Goal: Use online tool/utility: Utilize a website feature to perform a specific function

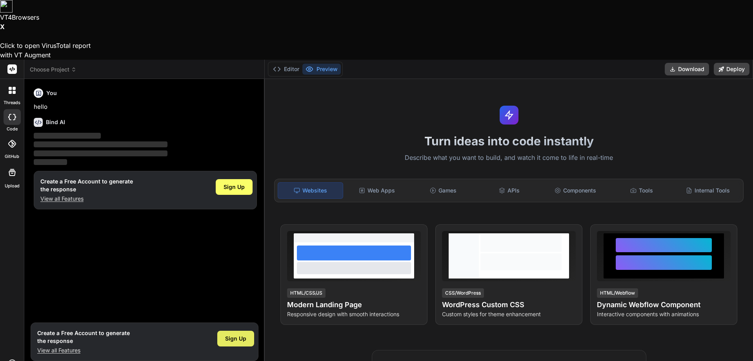
click at [241, 334] on span "Sign Up" at bounding box center [235, 338] width 21 height 8
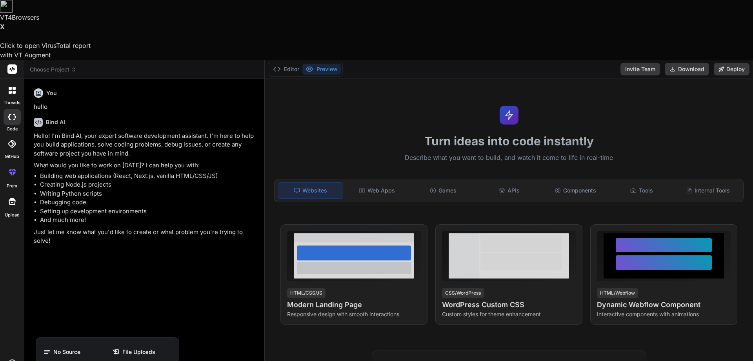
click at [108, 246] on div at bounding box center [376, 180] width 753 height 361
type textarea "x"
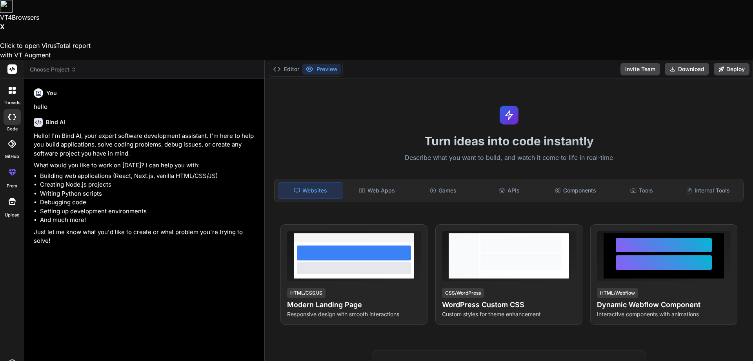
type textarea "m"
type textarea "x"
type textarea "ma"
type textarea "x"
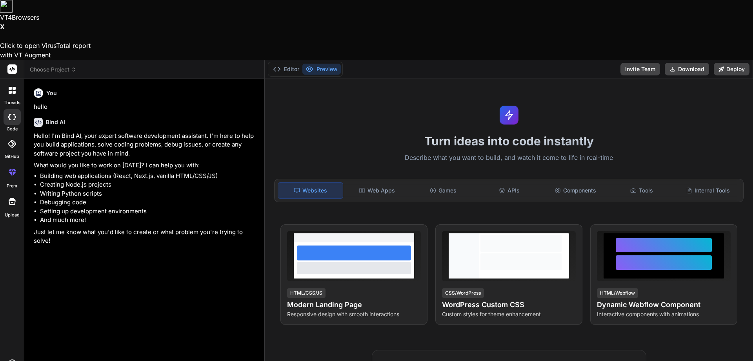
type textarea "mak"
type textarea "x"
type textarea "make"
type textarea "x"
type textarea "make"
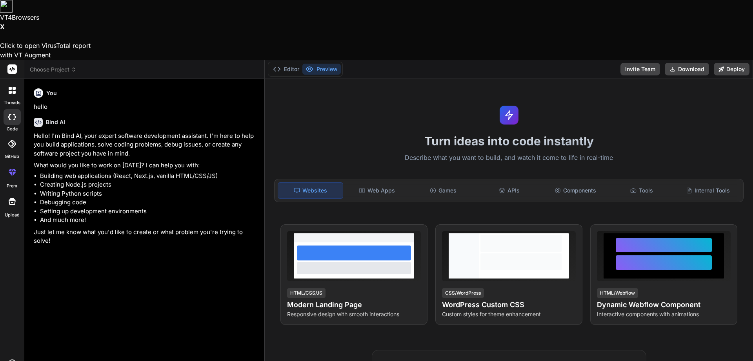
type textarea "x"
type textarea "make a"
type textarea "x"
type textarea "make a"
type textarea "x"
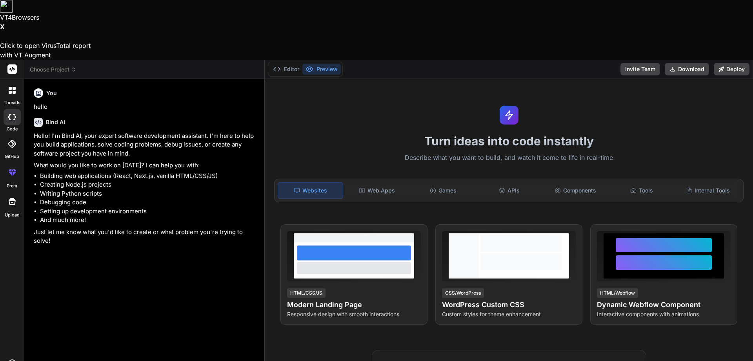
type textarea "make a w"
type textarea "x"
type textarea "make a wo"
type textarea "x"
type textarea "make a wor"
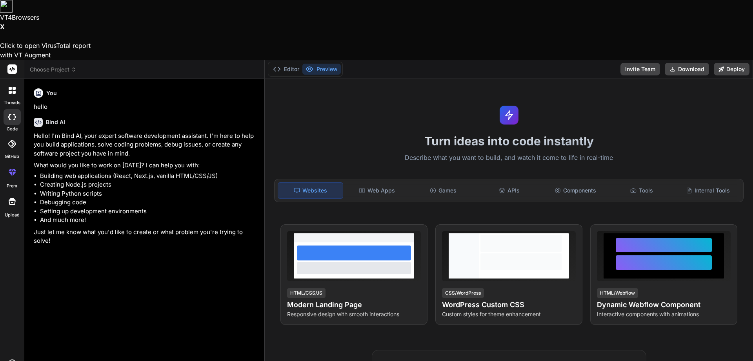
type textarea "x"
type textarea "make a word"
type textarea "x"
type textarea "make a wordp"
type textarea "x"
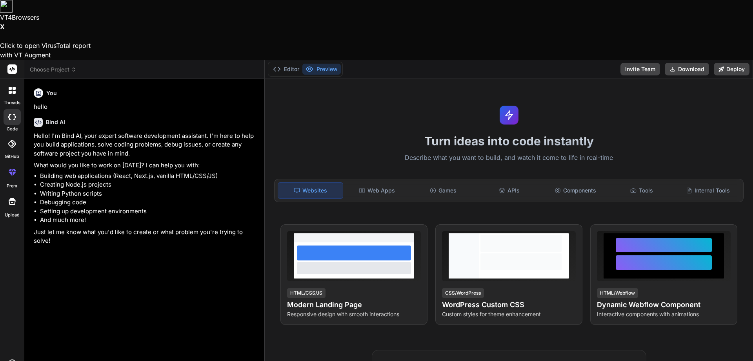
type textarea "make a wordpr"
type textarea "x"
type textarea "make a wordpre"
type textarea "x"
type textarea "make a wordpres"
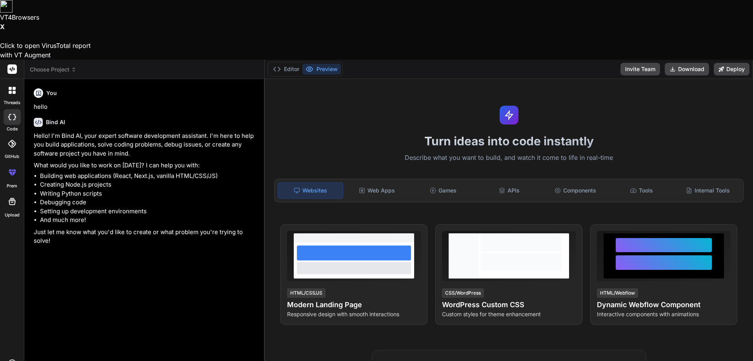
type textarea "x"
type textarea "make a wordpress"
type textarea "x"
type textarea "make a wordpress"
type textarea "x"
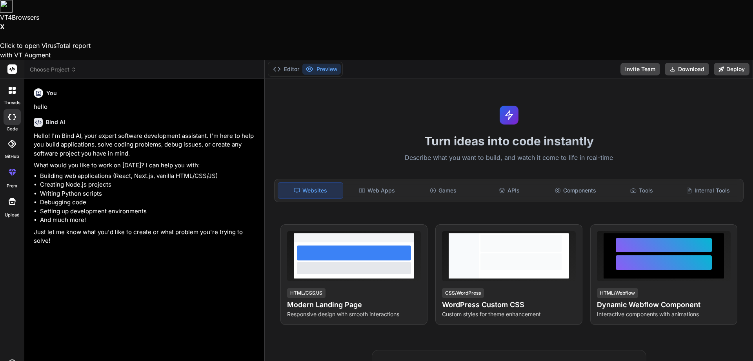
type textarea "make a wordpress p"
type textarea "x"
type textarea "make a wordpress pl"
type textarea "x"
type textarea "make a wordpress plu"
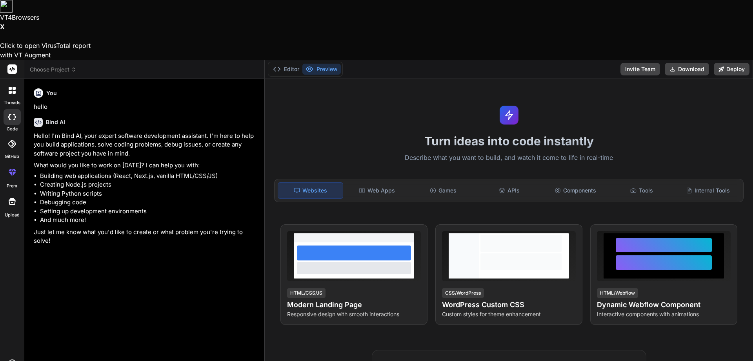
type textarea "x"
type textarea "make a wordpress plug"
type textarea "x"
type textarea "make a wordpress plugi"
type textarea "x"
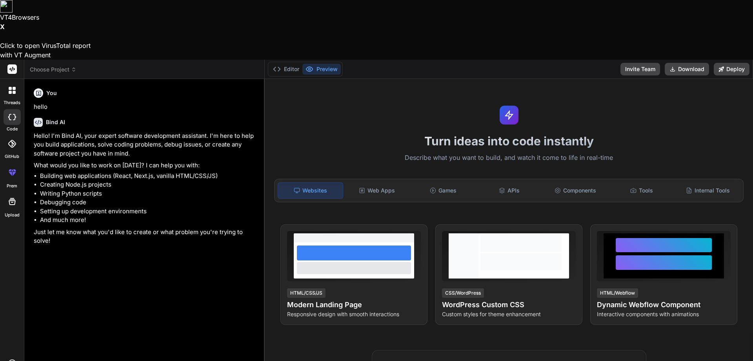
type textarea "make a wordpress plugin"
type textarea "x"
type textarea "make a wordpress plugin"
type textarea "x"
type textarea "make a wordpress plugin w"
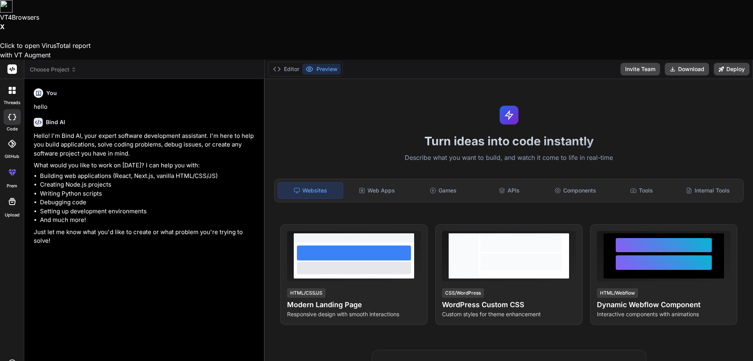
type textarea "x"
type textarea "make a wordpress plugin wi"
type textarea "x"
type textarea "make a wordpress plugin wit"
type textarea "x"
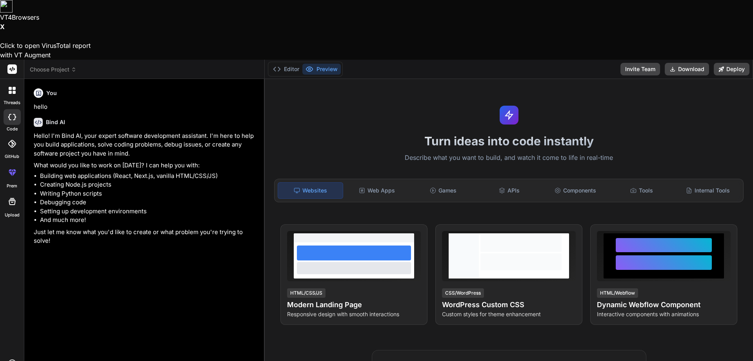
type textarea "make a wordpress plugin with"
type textarea "x"
type textarea "make a wordpress plugin with"
type textarea "x"
type textarea "make a wordpress plugin with t"
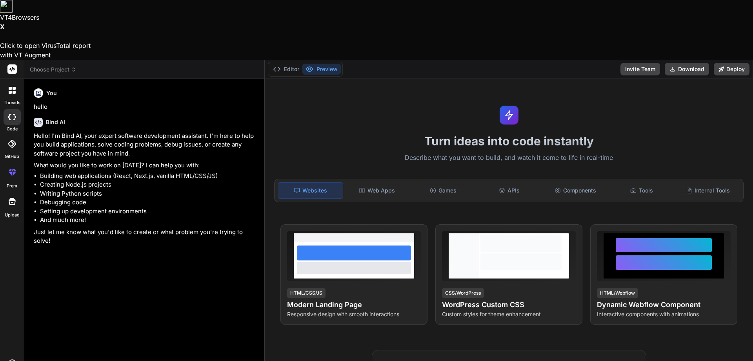
type textarea "x"
type textarea "make a wordpress plugin with th"
type textarea "x"
type textarea "make a wordpress plugin with thi"
type textarea "x"
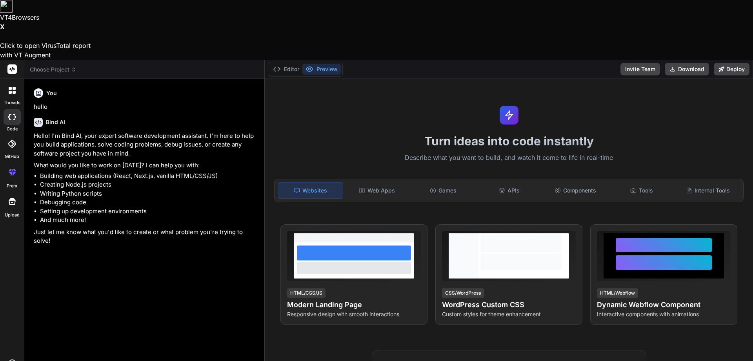
type textarea "make a wordpress plugin with this"
type textarea "x"
type textarea "make a wordpress plugin with this"
type textarea "x"
type textarea "make a wordpress plugin with this f"
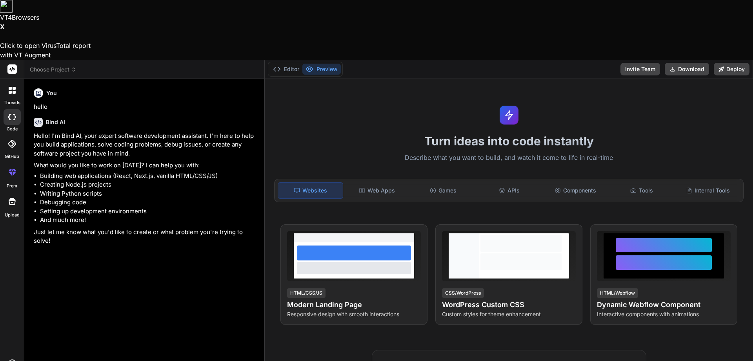
type textarea "x"
type textarea "make a wordpress plugin with this fu"
type textarea "x"
type textarea "make a wordpress plugin with this fun"
type textarea "x"
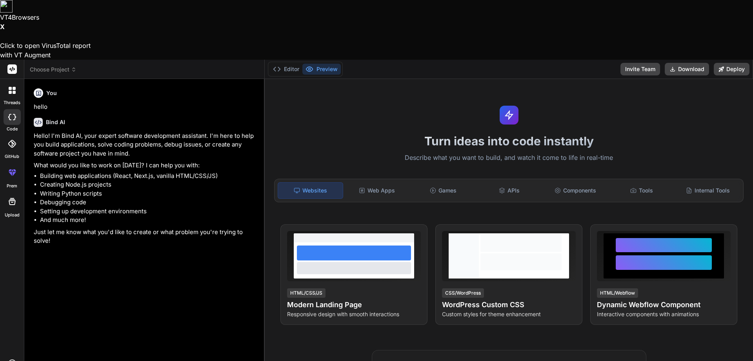
type textarea "make a wordpress plugin with this func"
type textarea "x"
type textarea "make a wordpress plugin with this funct"
type textarea "x"
type textarea "make a wordpress plugin with this functi"
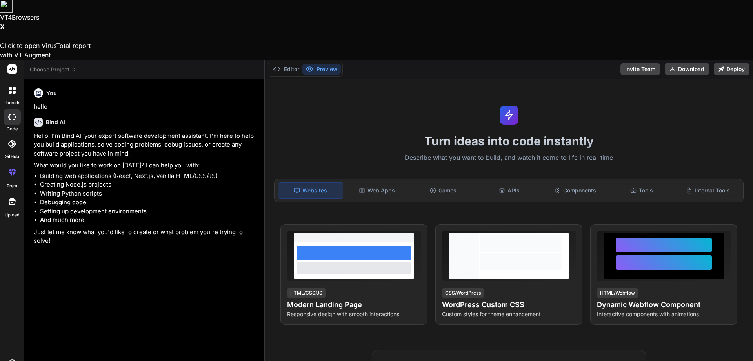
type textarea "x"
type textarea "make a wordpress plugin with this functio"
type textarea "x"
type textarea "make a wordpress plugin with this function"
type textarea "x"
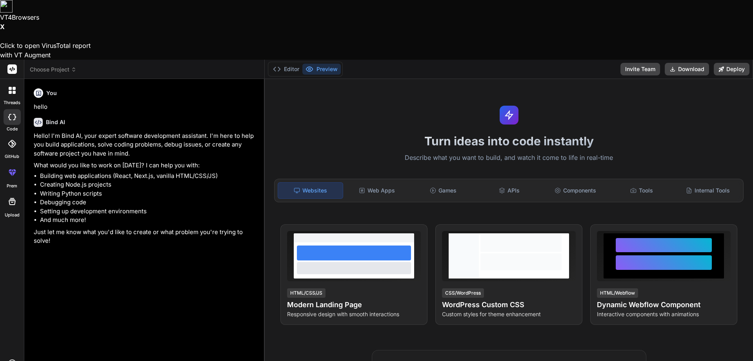
type textarea "make a wordpress plugin with this functiona"
type textarea "x"
type textarea "make a wordpress plugin with this functional"
type textarea "x"
type textarea "make a wordpress plugin with this functionali"
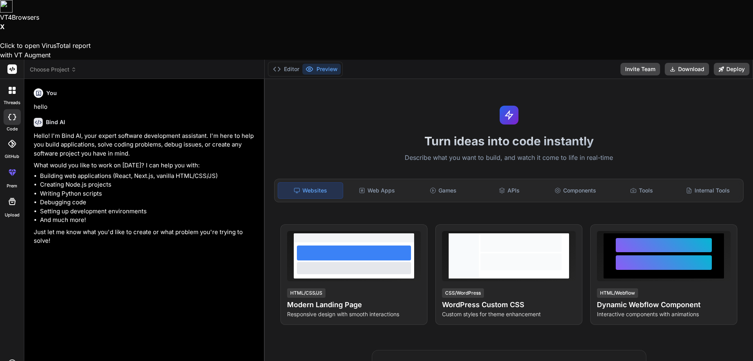
type textarea "x"
type textarea "make a wordpress plugin with this functionalit"
type textarea "x"
type textarea "make a wordpress plugin with this functionaliti"
type textarea "x"
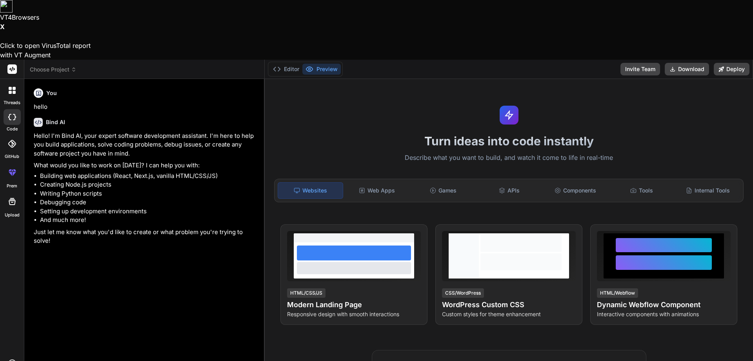
type textarea "make a wordpress plugin with this functionalitie"
type textarea "x"
type textarea "make a wordpress plugin with this functionalities"
type textarea "x"
type textarea "make a wordpress plugin with this functionalities:"
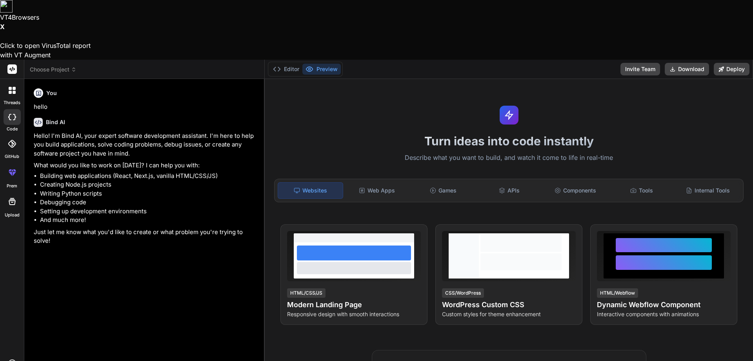
type textarea "x"
type textarea "make a wordpress plugin with this functionalities: -"
type textarea "x"
type textarea "make a wordpress plugin with this functionalities: -"
type textarea "x"
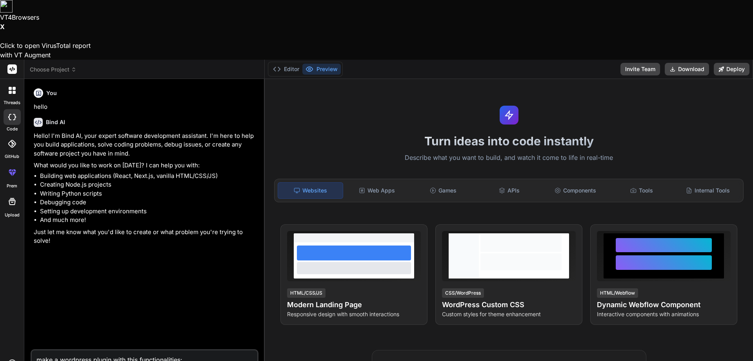
type textarea "make a wordpress plugin with this functionalities: - s"
type textarea "x"
type textarea "make a wordpress plugin with this functionalities: - sa"
type textarea "x"
type textarea "make a wordpress plugin with this functionalities: - sav"
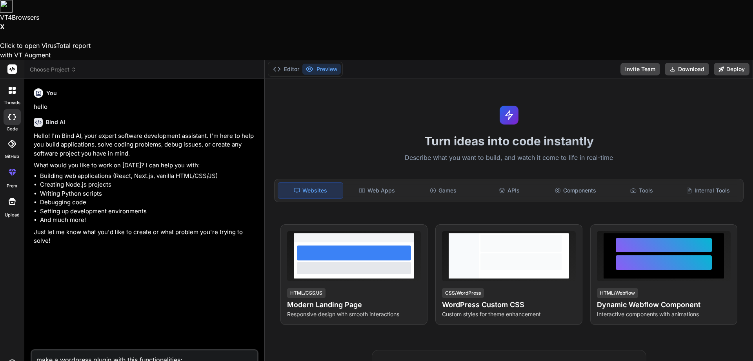
type textarea "x"
type textarea "make a wordpress plugin with this functionalities: - save"
type textarea "x"
type textarea "make a wordpress plugin with this functionalities: - save"
type textarea "x"
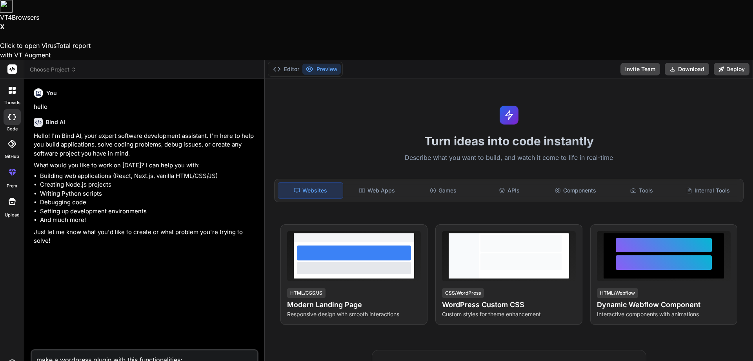
type textarea "make a wordpress plugin with this functionalities: - save a"
type textarea "x"
type textarea "make a wordpress plugin with this functionalities: - save a"
type textarea "x"
type textarea "make a wordpress plugin with this functionalities: - save a"
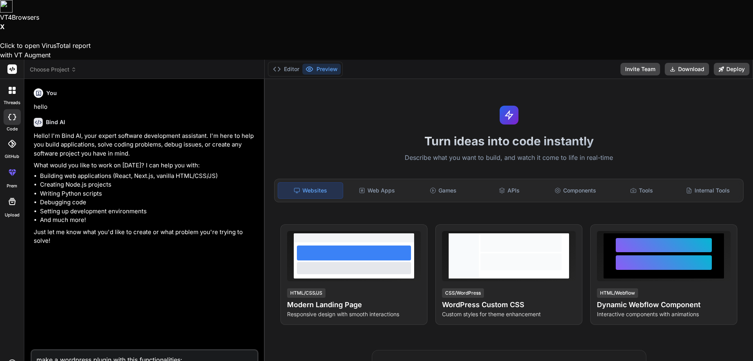
type textarea "x"
type textarea "make a wordpress plugin with this functionalities: - save"
type textarea "x"
type textarea "make a wordpress plugin with this functionalities: - save i"
type textarea "x"
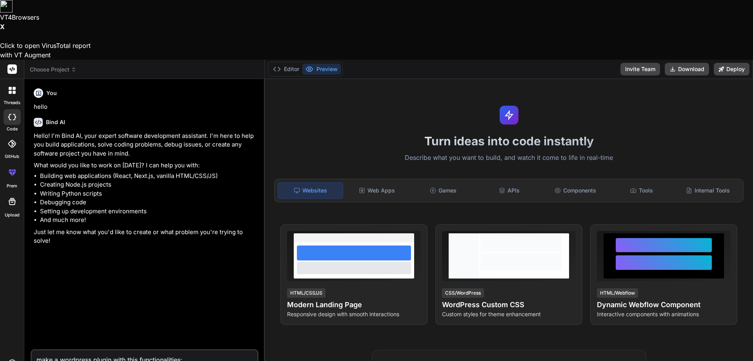
type textarea "make a wordpress plugin with this functionalities: - save in"
type textarea "x"
type textarea "make a wordpress plugin with this functionalities: - save in"
type textarea "x"
type textarea "make a wordpress plugin with this functionalities: - save in a"
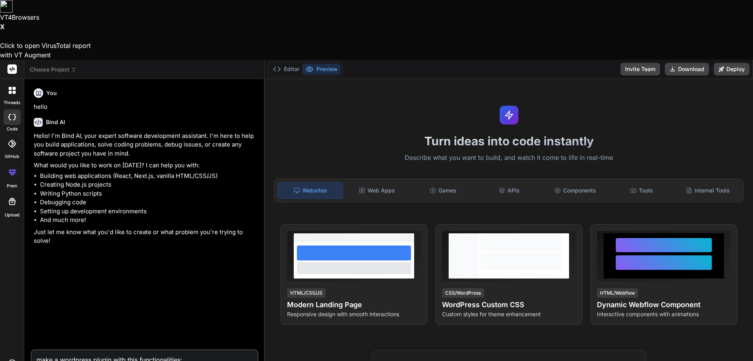
type textarea "x"
type textarea "make a wordpress plugin with this functionalities: - save in a"
type textarea "x"
type textarea "make a wordpress plugin with this functionalities: - save in a r"
type textarea "x"
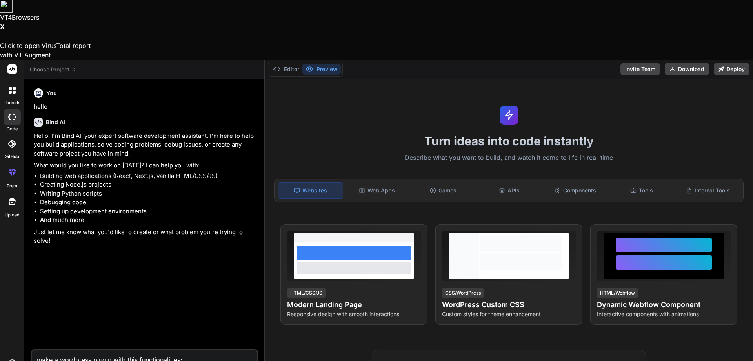
type textarea "make a wordpress plugin with this functionalities: - save in a ro"
type textarea "x"
type textarea "make a wordpress plugin with this functionalities: - save in a roo"
type textarea "x"
type textarea "make a wordpress plugin with this functionalities: - save in a root"
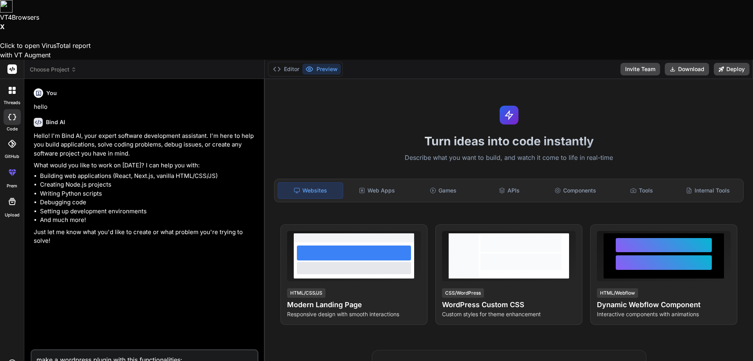
type textarea "x"
type textarea "make a wordpress plugin with this functionalities: - save in a root"
type textarea "x"
type textarea "make a wordpress plugin with this functionalities: - save in a root f"
type textarea "x"
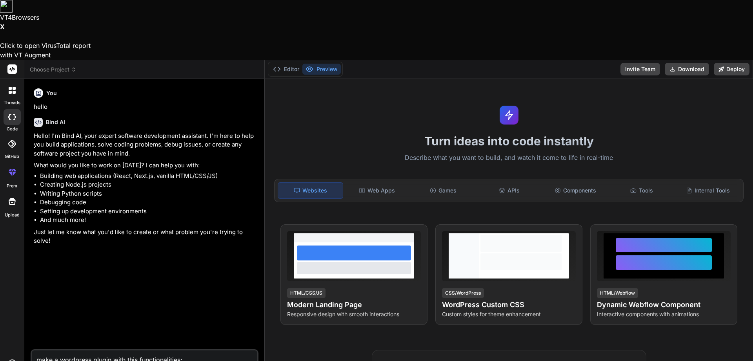
type textarea "make a wordpress plugin with this functionalities: - save in a root fo"
type textarea "x"
type textarea "make a wordpress plugin with this functionalities: - save in a root fol"
type textarea "x"
type textarea "make a wordpress plugin with this functionalities: - save in a root fold"
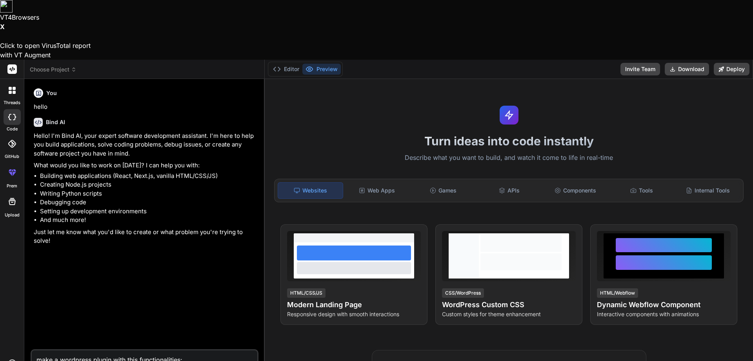
type textarea "x"
type textarea "make a wordpress plugin with this functionalities: - save in a root folde"
type textarea "x"
type textarea "make a wordpress plugin with this functionalities: - save in a root folder"
type textarea "x"
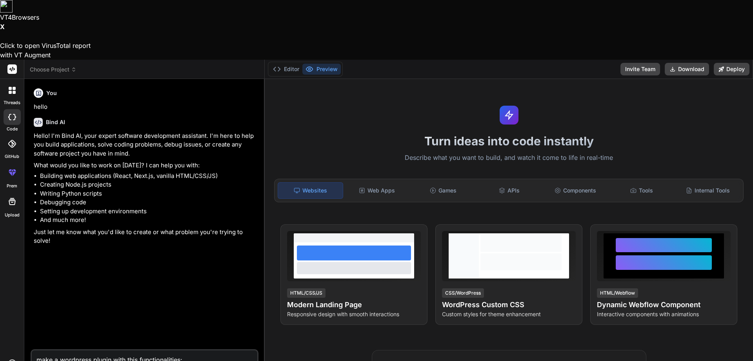
type textarea "make a wordpress plugin with this functionalities: - save in a root folder"
type textarea "x"
type textarea "make a wordpress plugin with this functionalities: - save in a root folder o"
type textarea "x"
type textarea "make a wordpress plugin with this functionalities: - save in a root folder og"
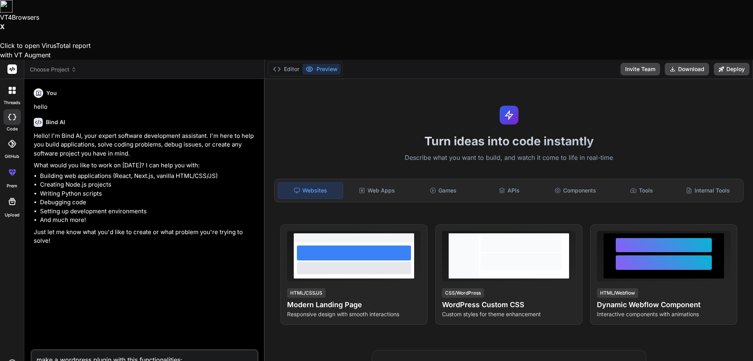
type textarea "x"
type textarea "make a wordpress plugin with this functionalities: - save in a root folder o"
type textarea "x"
type textarea "make a wordpress plugin with this functionalities: - save in a root folder of"
type textarea "x"
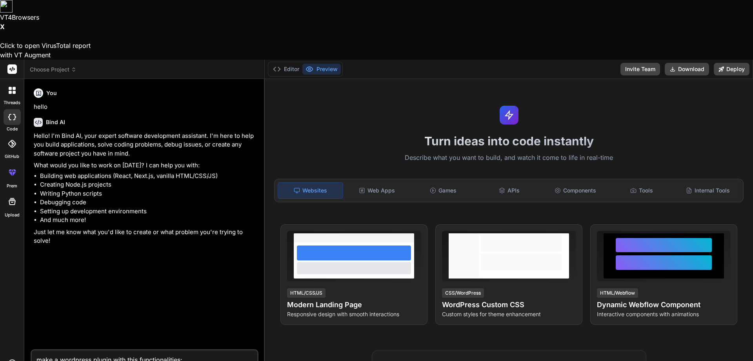
type textarea "make a wordpress plugin with this functionalities: - save in a root folder of"
type textarea "x"
type textarea "make a wordpress plugin with this functionalities: - save in a root folder of w"
type textarea "x"
type textarea "make a wordpress plugin with this functionalities: - save in a root folder of wo"
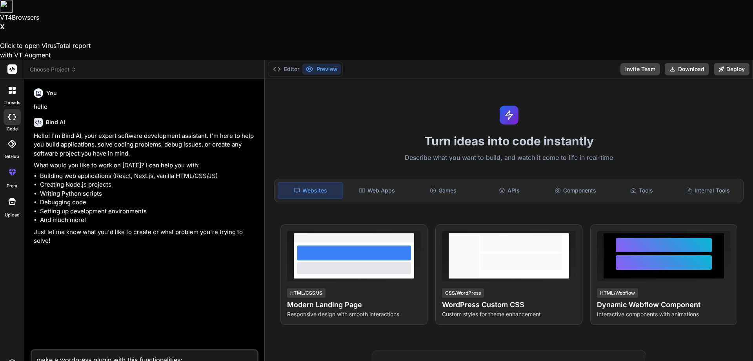
type textarea "x"
type textarea "make a wordpress plugin with this functionalities: - save in a root folder of w…"
type textarea "x"
type textarea "make a wordpress plugin with this functionalities: - save in a root folder of w…"
type textarea "x"
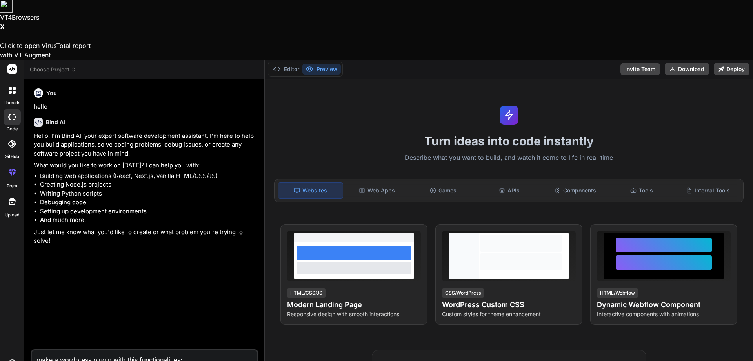
type textarea "make a wordpress plugin with this functionalities: - save in a root folder of w…"
type textarea "x"
type textarea "make a wordpress plugin with this functionalities: - save in a root folder of w…"
type textarea "x"
type textarea "make a wordpress plugin with this functionalities: - save in a root folder of w…"
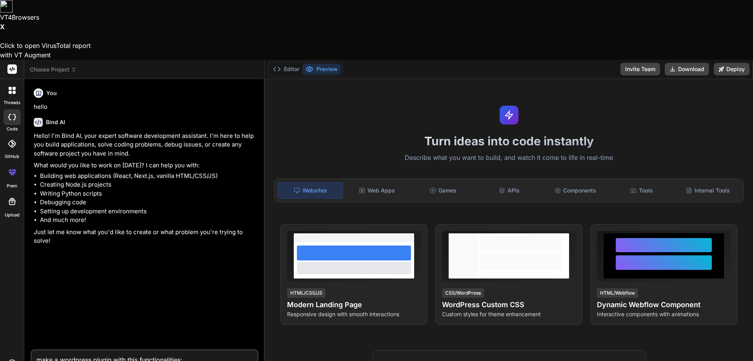
type textarea "x"
type textarea "make a wordpress plugin with this functionalities: - save in a root folder of w…"
type textarea "x"
type textarea "make a wordpress plugin with this functionalities: - save in a root folder of w…"
type textarea "x"
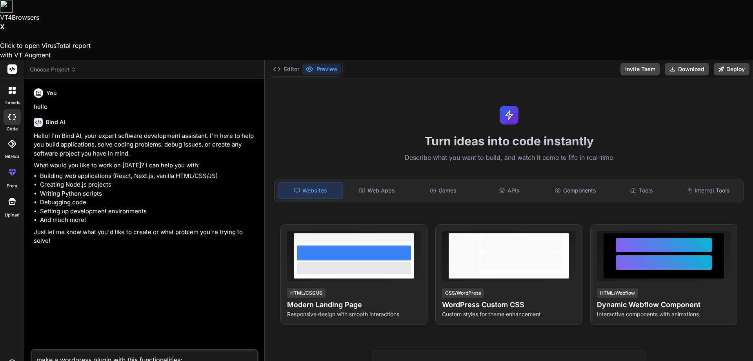
type textarea "make a wordpress plugin with this functionalities: - save in a root folder of w…"
type textarea "x"
type textarea "make a wordpress plugin with this functionalities: - save in a root folder of w…"
type textarea "x"
type textarea "make a wordpress plugin with this functionalities: - save in a root folder of w…"
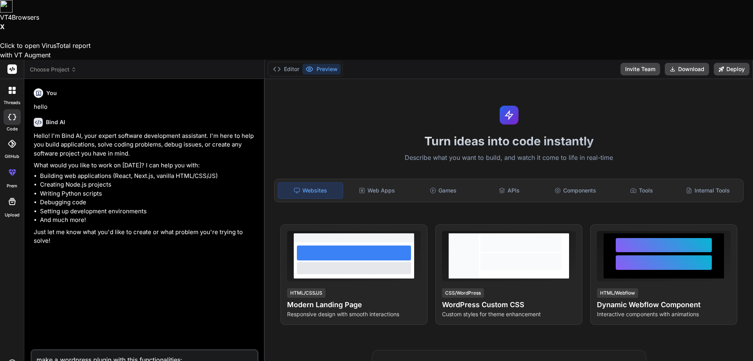
type textarea "x"
type textarea "make a wordpress plugin with this functionalities: - save in a root folder of w…"
type textarea "x"
type textarea "make a wordpress plugin with this functionalities: - save in a root folder of w…"
type textarea "x"
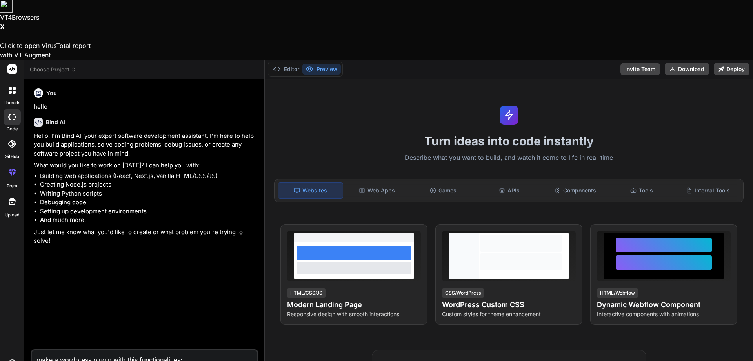
type textarea "make a wordpress plugin with this functionalities: - save in a root folder of w…"
type textarea "x"
type textarea "make a wordpress plugin with this functionalities: - save in a root folder of w…"
type textarea "x"
type textarea "make a wordpress plugin with this functionalities: - save in a root folder of w…"
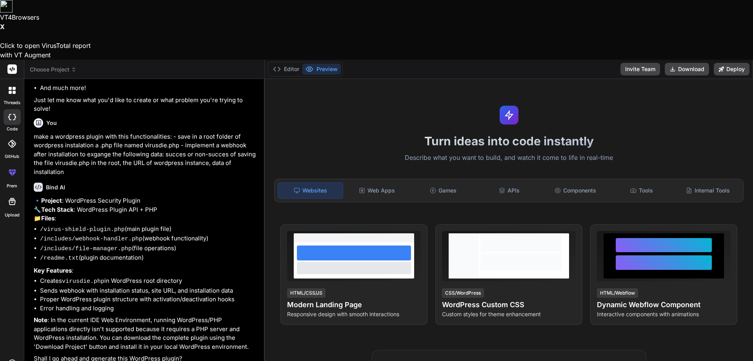
scroll to position [146, 0]
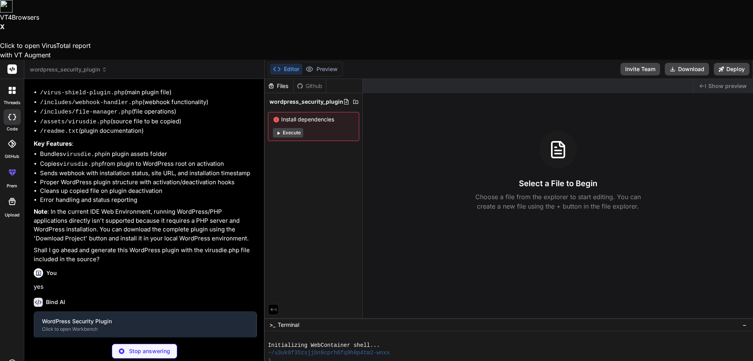
scroll to position [499, 0]
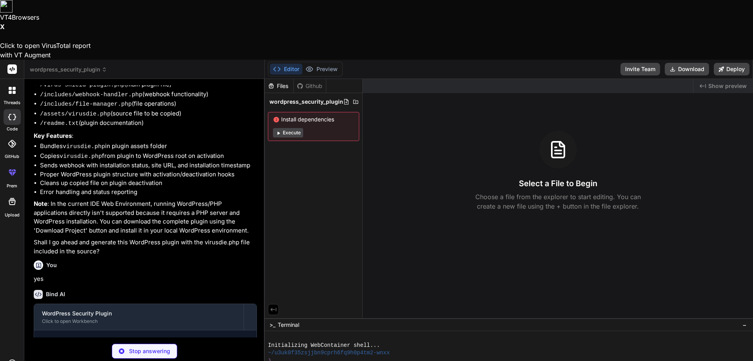
click at [288, 128] on button "Execute" at bounding box center [288, 132] width 30 height 9
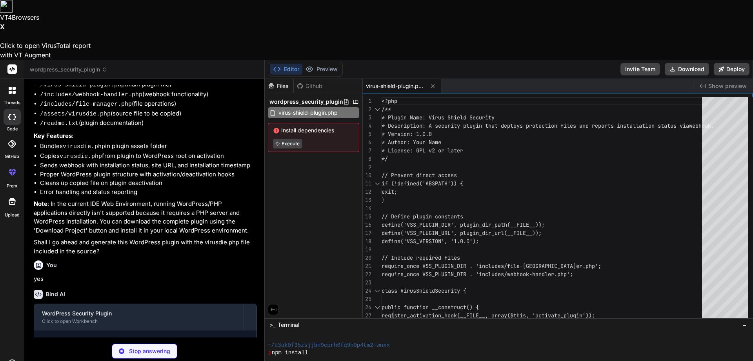
scroll to position [60, 0]
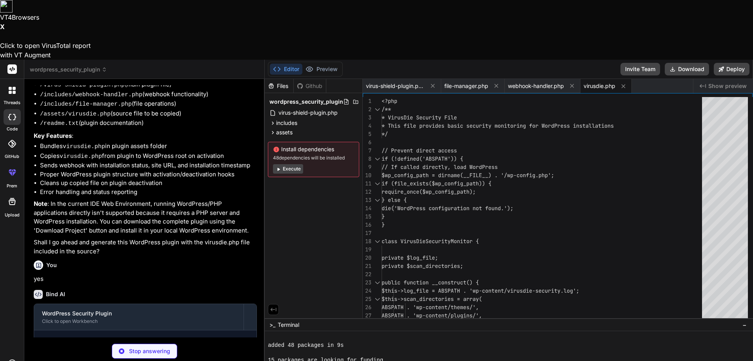
click at [291, 164] on button "Execute" at bounding box center [288, 168] width 30 height 9
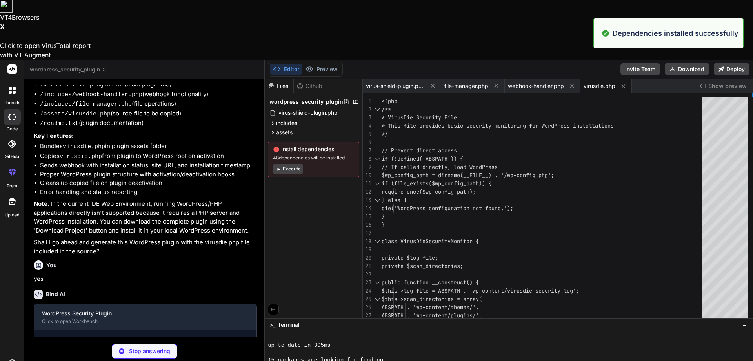
scroll to position [171, 0]
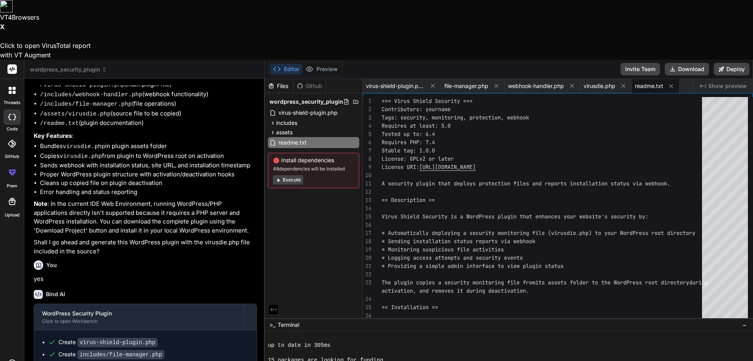
click at [294, 175] on button "Execute" at bounding box center [288, 179] width 30 height 9
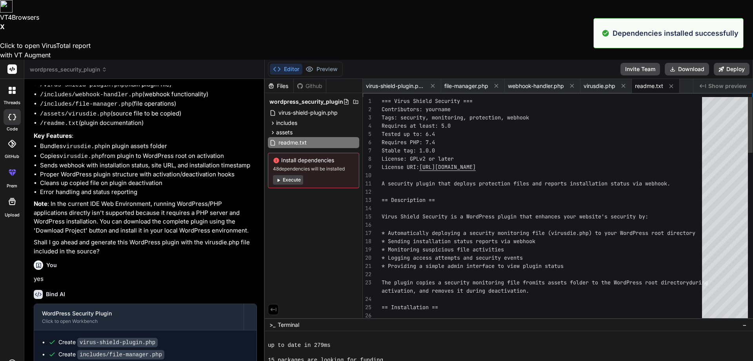
scroll to position [283, 0]
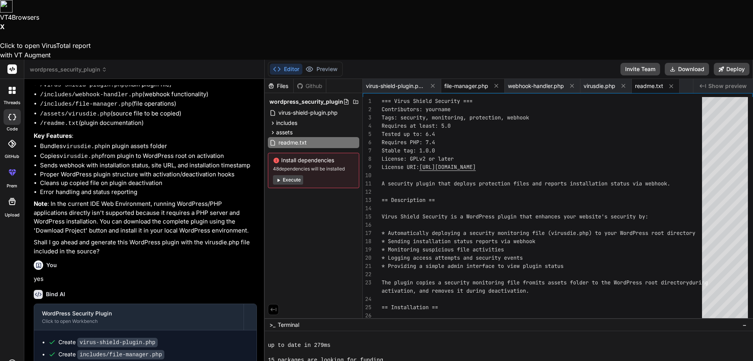
click at [473, 82] on span "file-manager.php" at bounding box center [467, 86] width 44 height 8
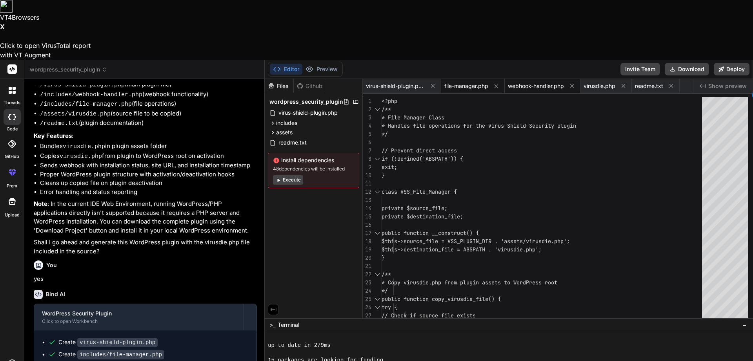
click at [537, 82] on span "webhook-handler.php" at bounding box center [536, 86] width 56 height 8
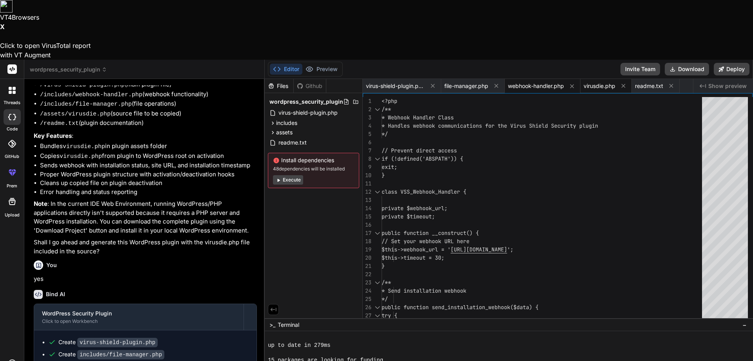
click at [609, 82] on span "virusdie.php" at bounding box center [600, 86] width 32 height 8
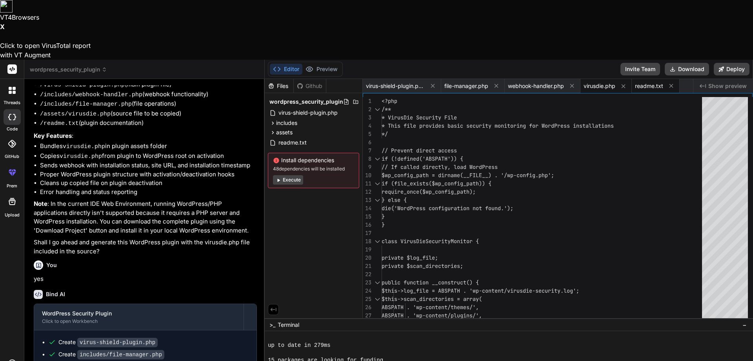
click at [660, 82] on span "readme.txt" at bounding box center [649, 86] width 28 height 8
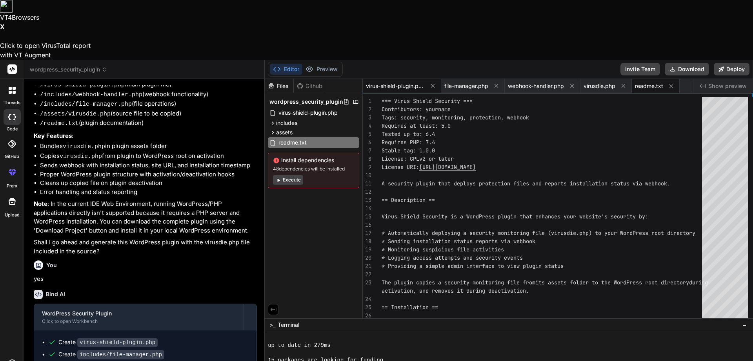
click at [394, 82] on span "virus-shield-plugin.php" at bounding box center [395, 86] width 59 height 8
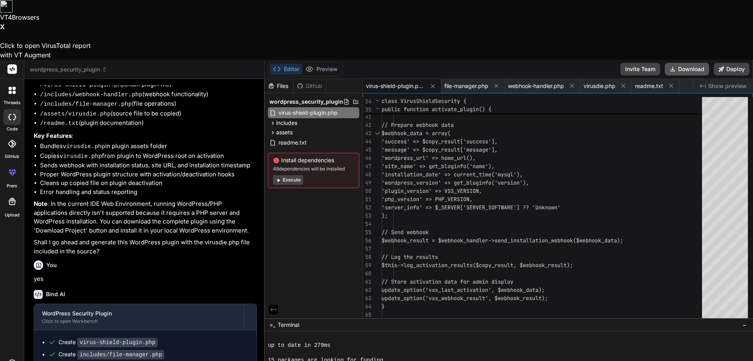
click at [682, 63] on button "Download" at bounding box center [687, 69] width 44 height 13
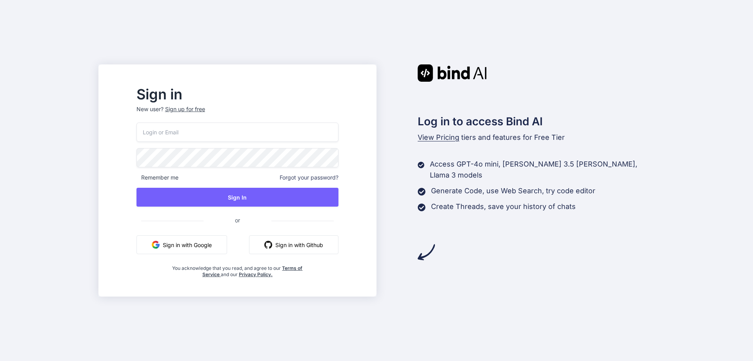
click at [201, 247] on button "Sign in with Google" at bounding box center [182, 244] width 91 height 19
